Goal: Task Accomplishment & Management: Manage account settings

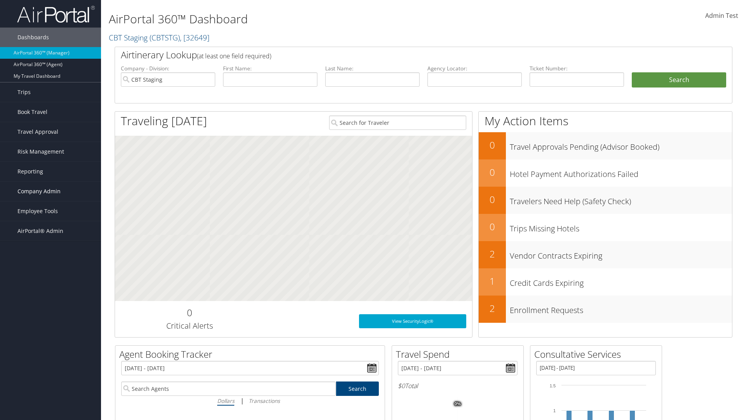
click at [50, 191] on span "Company Admin" at bounding box center [38, 190] width 43 height 19
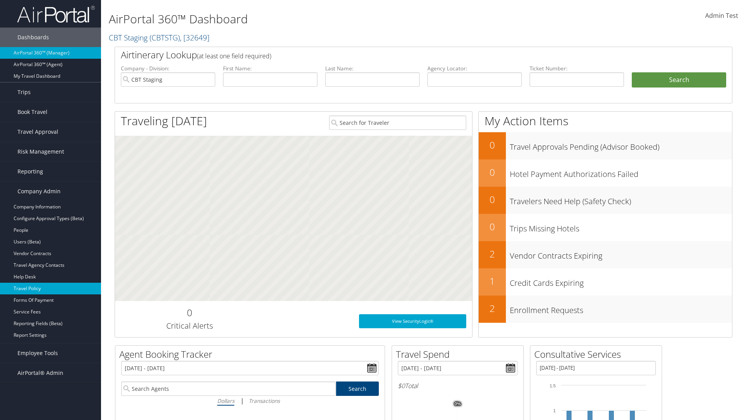
click at [50, 288] on link "Travel Policy" at bounding box center [50, 288] width 101 height 12
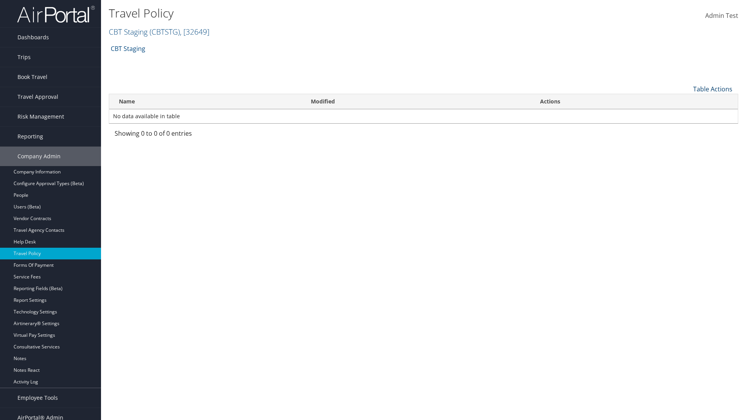
click at [712, 89] on link "Table Actions" at bounding box center [712, 89] width 39 height 9
click at [686, 101] on link "Add New Policy" at bounding box center [686, 100] width 102 height 13
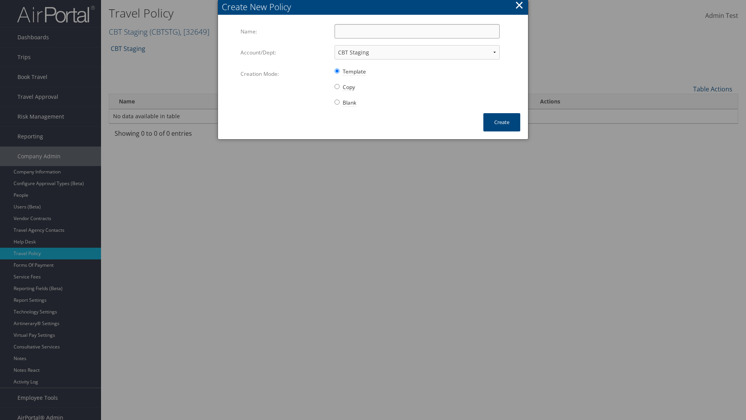
click at [417, 31] on input "Name:" at bounding box center [416, 31] width 165 height 14
type input "Auto Policy"
click at [501, 122] on button "Create" at bounding box center [501, 122] width 37 height 18
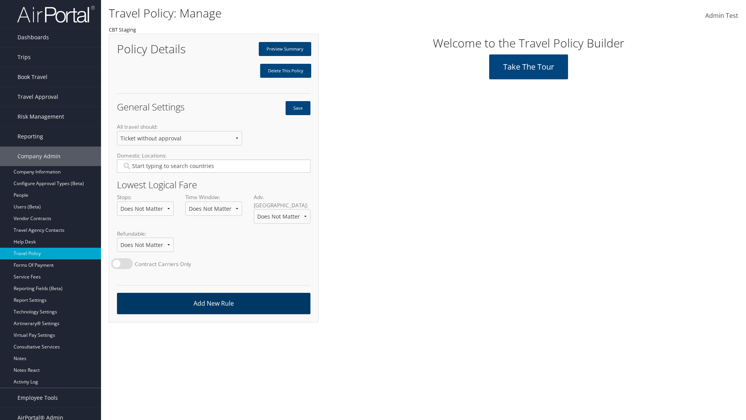
click at [213, 295] on link "Add New Rule" at bounding box center [213, 302] width 193 height 21
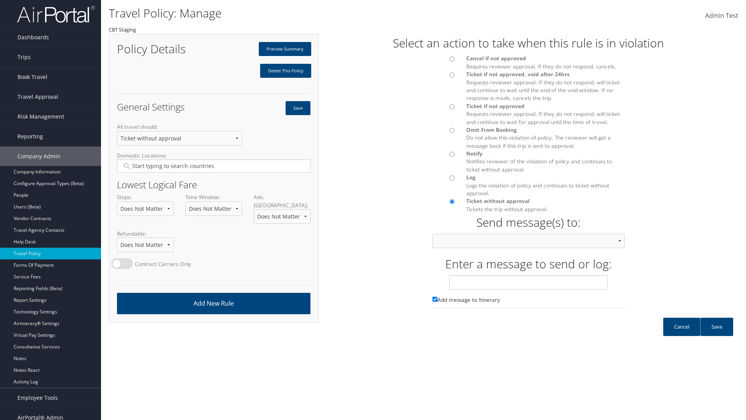
click at [443, 61] on div at bounding box center [444, 60] width 34 height 13
click at [528, 289] on input "text" at bounding box center [528, 282] width 158 height 14
type input "Message 1"
click at [716, 334] on link "Save" at bounding box center [716, 326] width 33 height 18
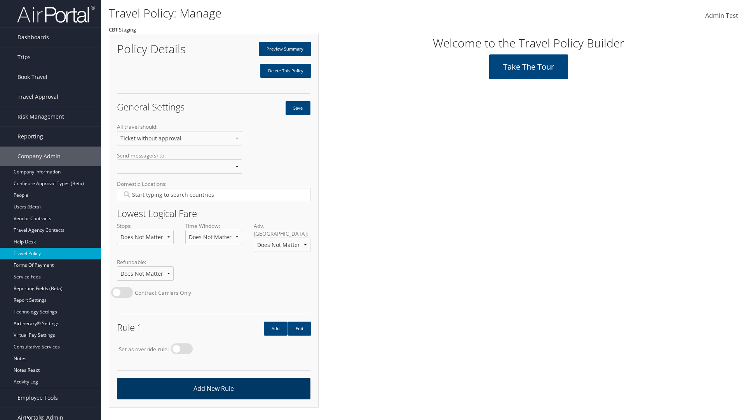
click at [213, 380] on link "Add New Rule" at bounding box center [213, 388] width 193 height 21
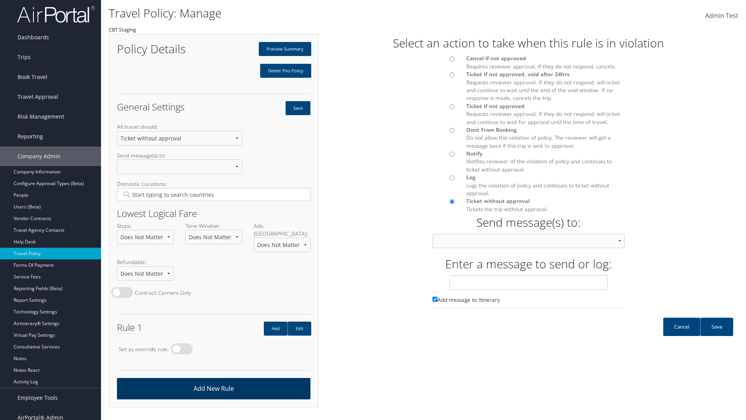
click at [443, 108] on div at bounding box center [444, 108] width 34 height 13
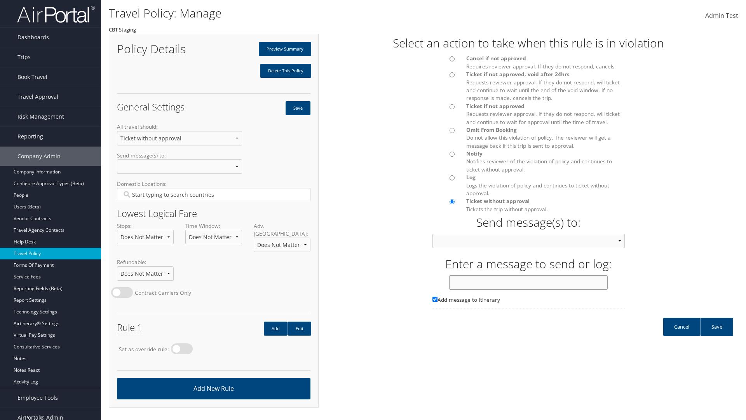
click at [528, 289] on input "text" at bounding box center [528, 282] width 158 height 14
type input "Message 2"
click at [716, 334] on link "Save" at bounding box center [716, 326] width 33 height 18
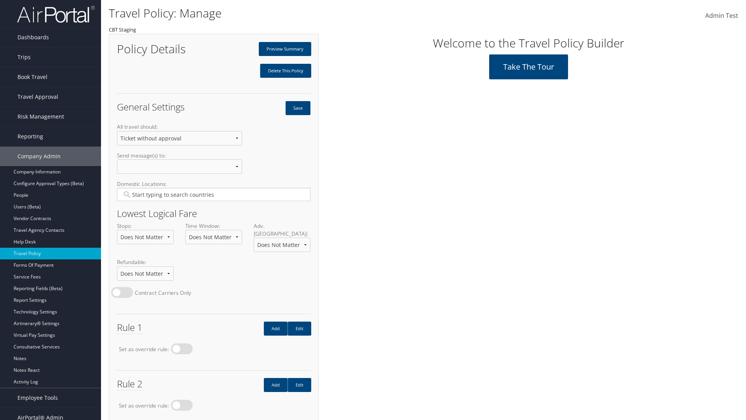
scroll to position [44, 0]
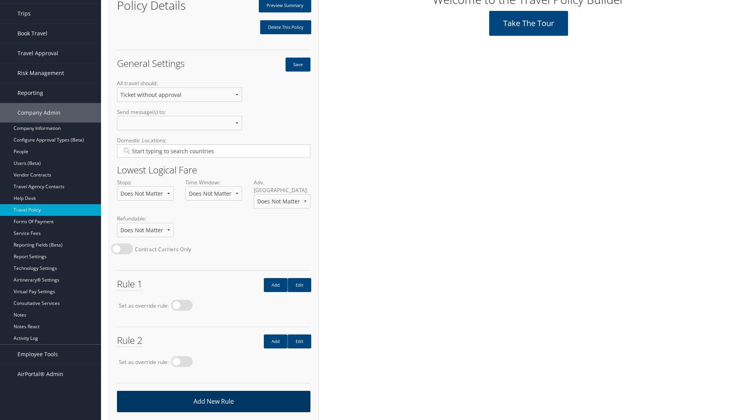
click at [213, 393] on link "Add New Rule" at bounding box center [213, 400] width 193 height 21
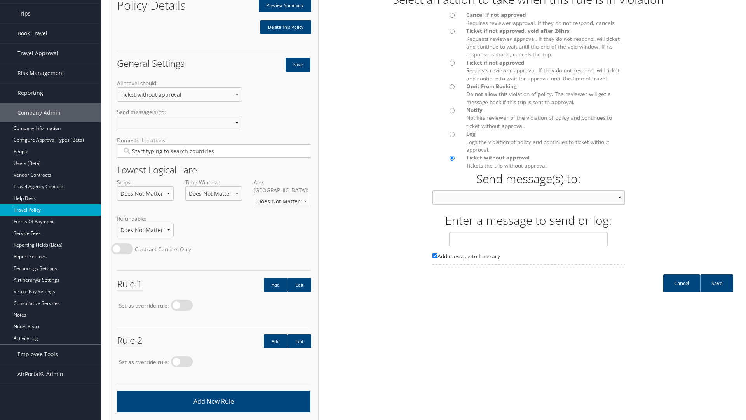
click at [452, 63] on input "Ticket if not approved Requests reviewer approval. If they do not respond, will…" at bounding box center [451, 63] width 5 height 5
radio input "true"
click at [528, 246] on input "text" at bounding box center [528, 239] width 158 height 14
type input "Message 3"
click at [716, 291] on link "Save" at bounding box center [716, 283] width 33 height 18
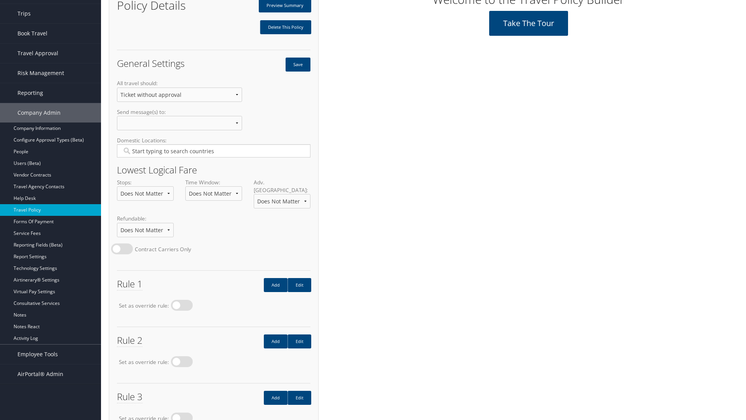
scroll to position [100, 0]
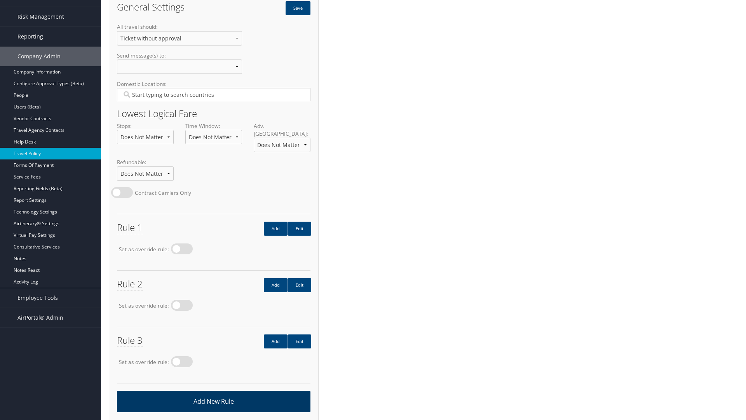
click at [213, 393] on link "Add New Rule" at bounding box center [213, 400] width 193 height 21
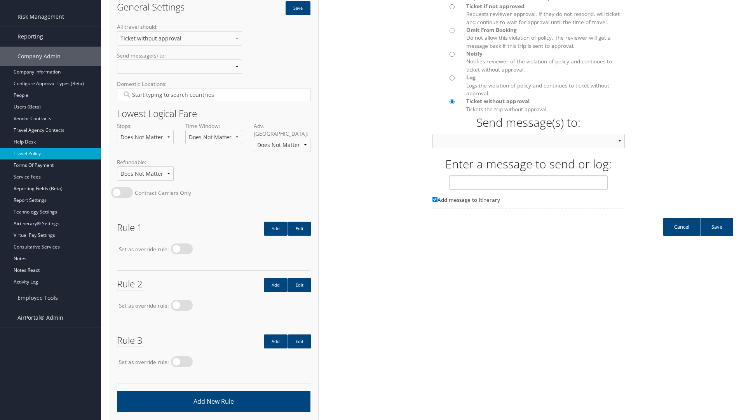
click at [452, 33] on input "Omit From Booking Do not allow this violation of policy. The reviewer will get …" at bounding box center [451, 30] width 5 height 5
radio input "true"
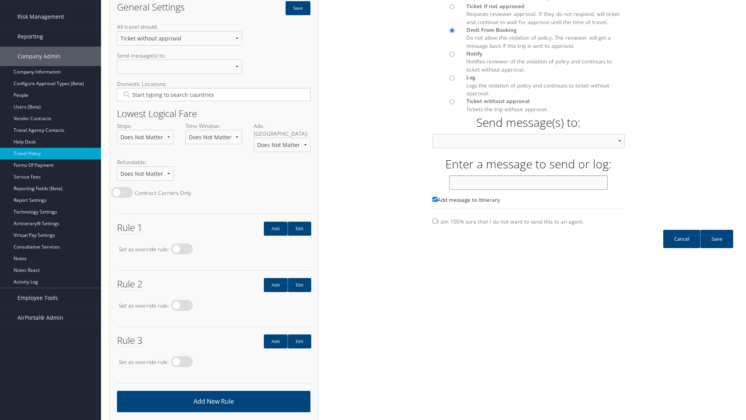
click at [528, 190] on input "text" at bounding box center [528, 182] width 158 height 14
type input "Message 4"
click at [716, 246] on link "Save" at bounding box center [716, 239] width 33 height 18
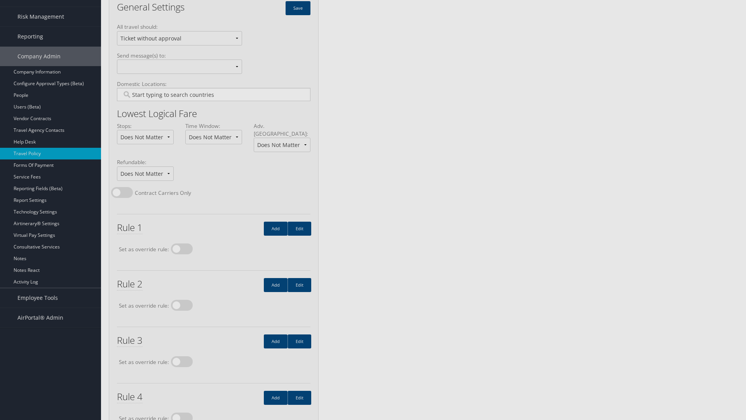
scroll to position [0, 0]
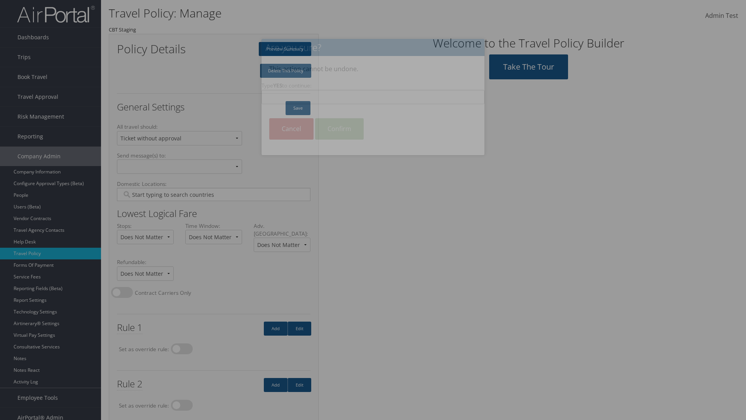
click at [373, 97] on input "Type YES to continue:" at bounding box center [372, 97] width 223 height 14
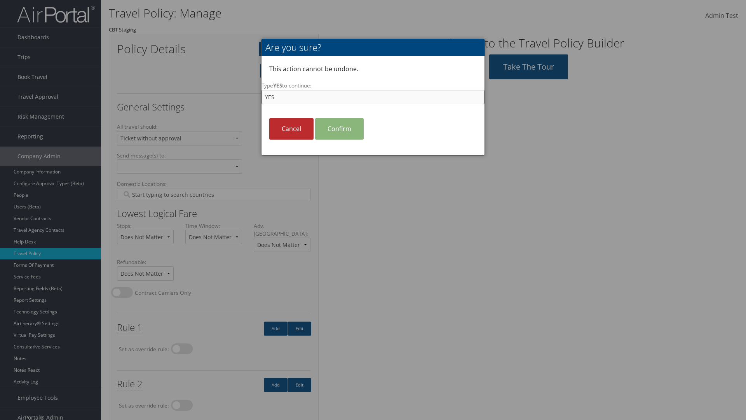
type input "YES"
click at [339, 129] on link "Confirm" at bounding box center [339, 128] width 49 height 21
